Goal: Communication & Community: Ask a question

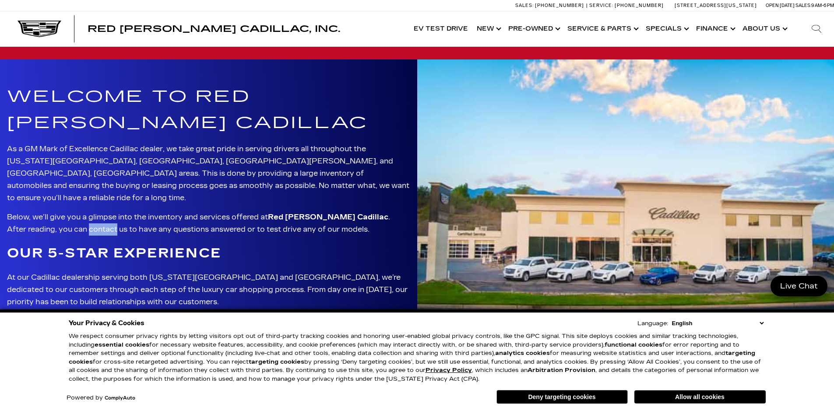
scroll to position [2240, 0]
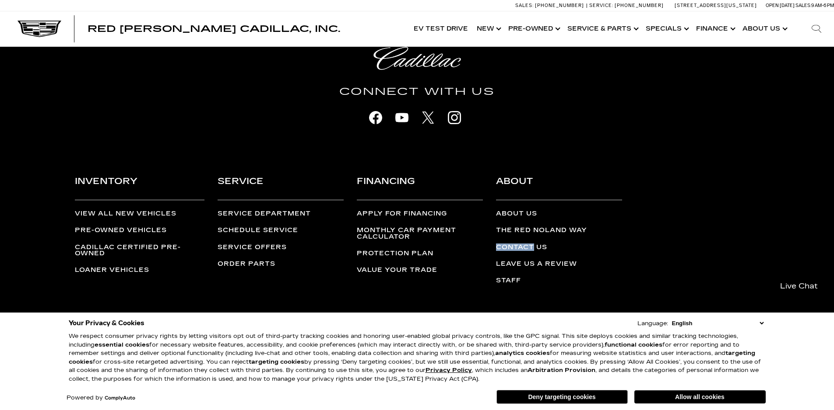
click at [496, 244] on link "Contact Us" at bounding box center [521, 247] width 51 height 7
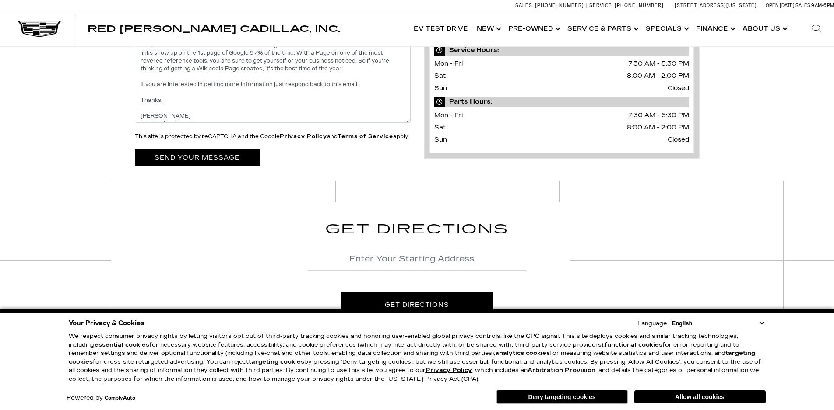
scroll to position [28, 0]
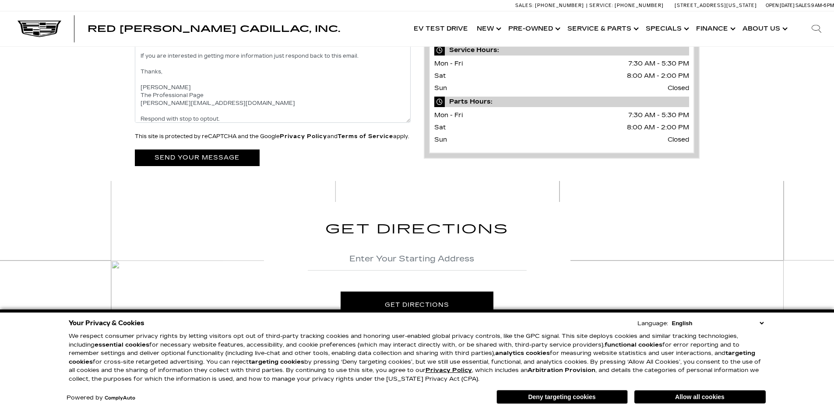
type textarea "Wikipedia is considered to be the World’s most significant tool for reference m…"
click at [203, 166] on input "submit" at bounding box center [197, 158] width 125 height 16
